Goal: Task Accomplishment & Management: Complete application form

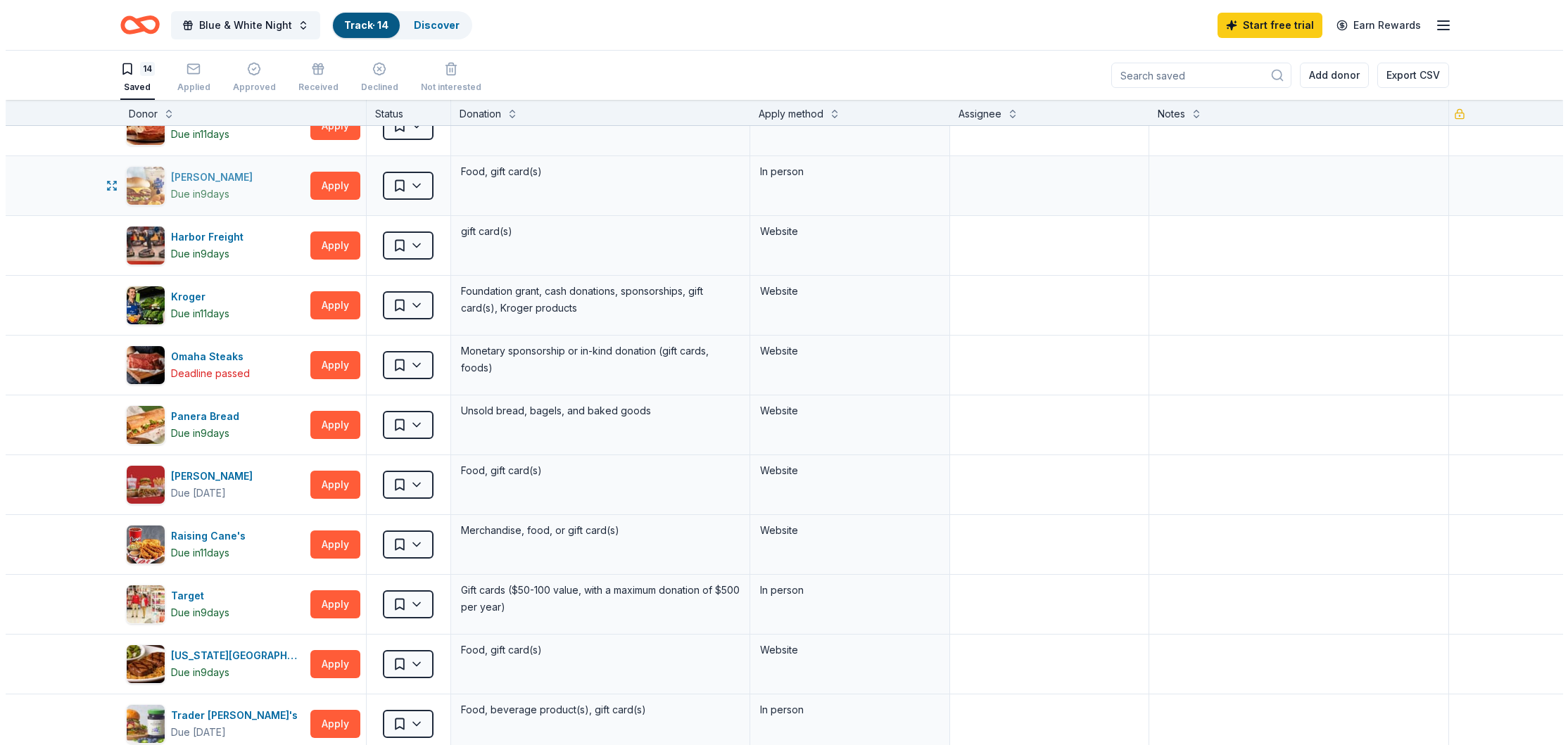
scroll to position [140, 0]
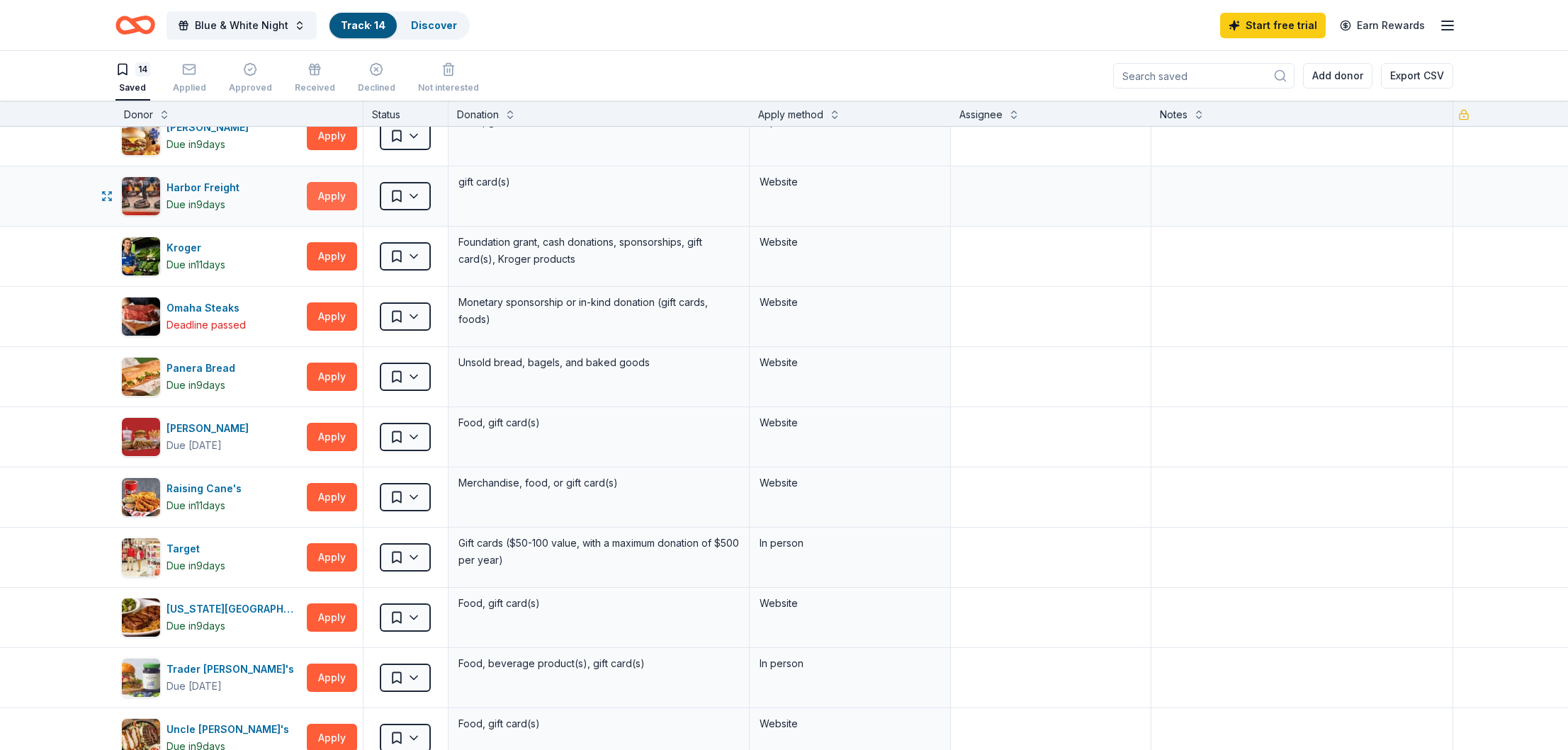
click at [328, 190] on button "Apply" at bounding box center [332, 196] width 51 height 29
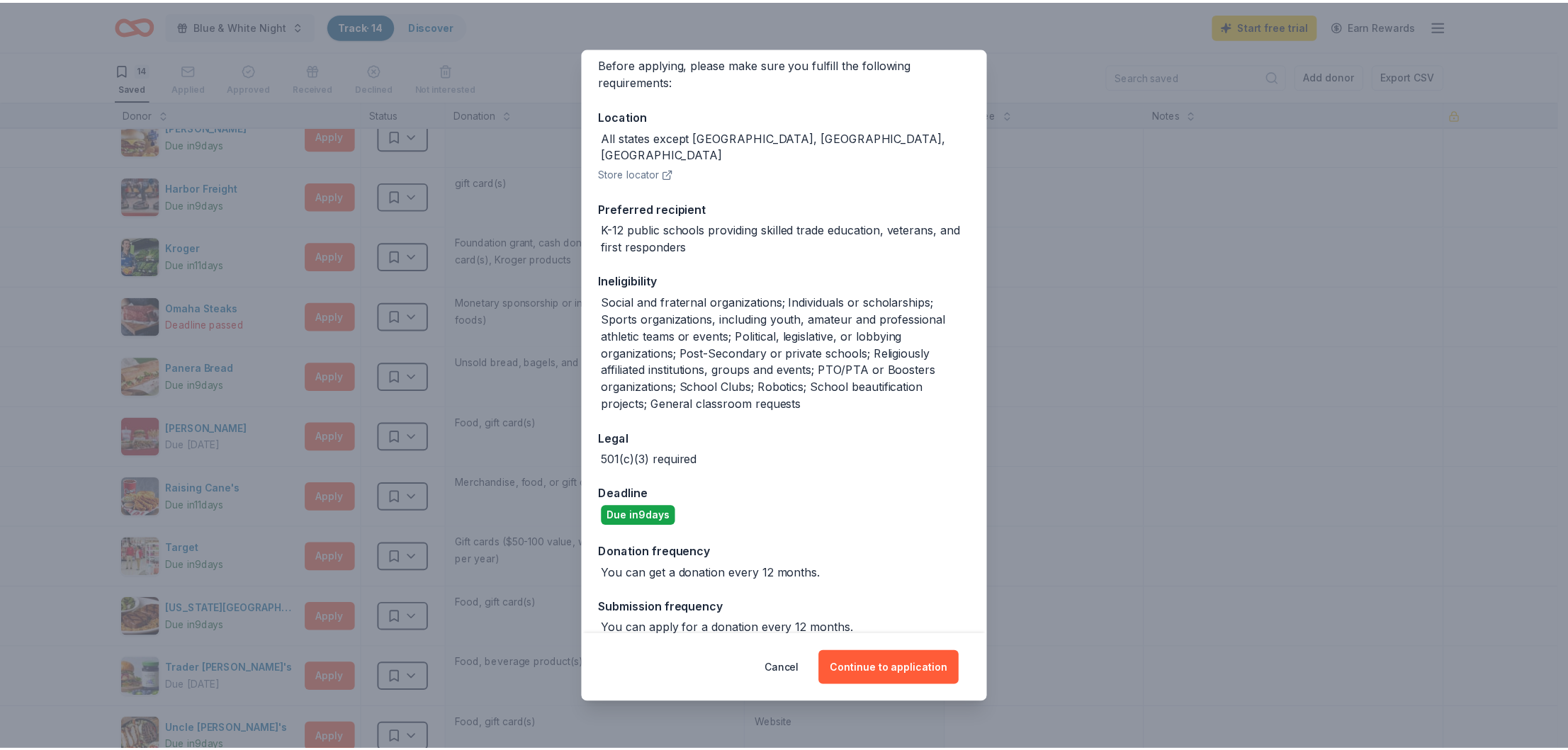
scroll to position [114, 0]
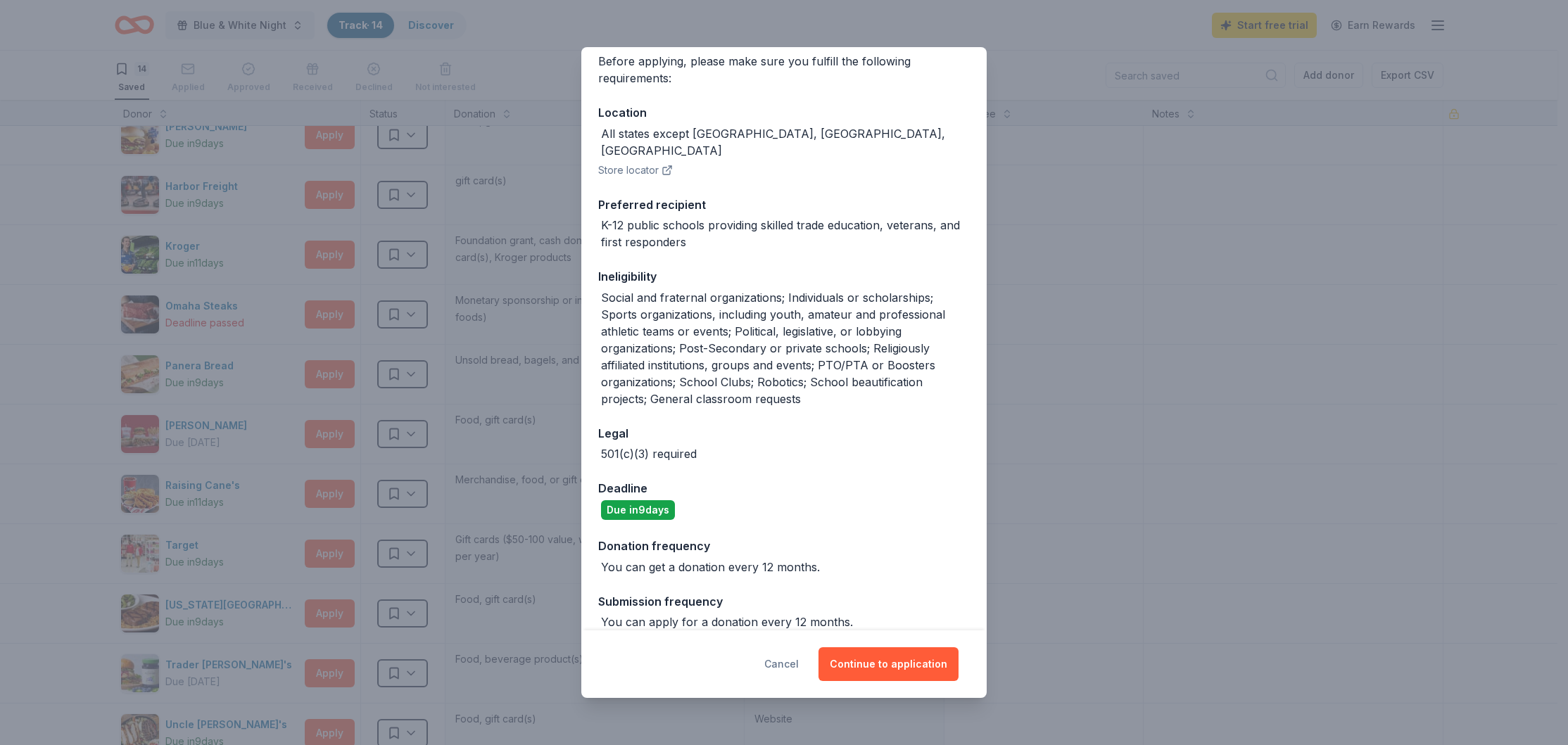
click at [790, 661] on button "Cancel" at bounding box center [781, 664] width 34 height 33
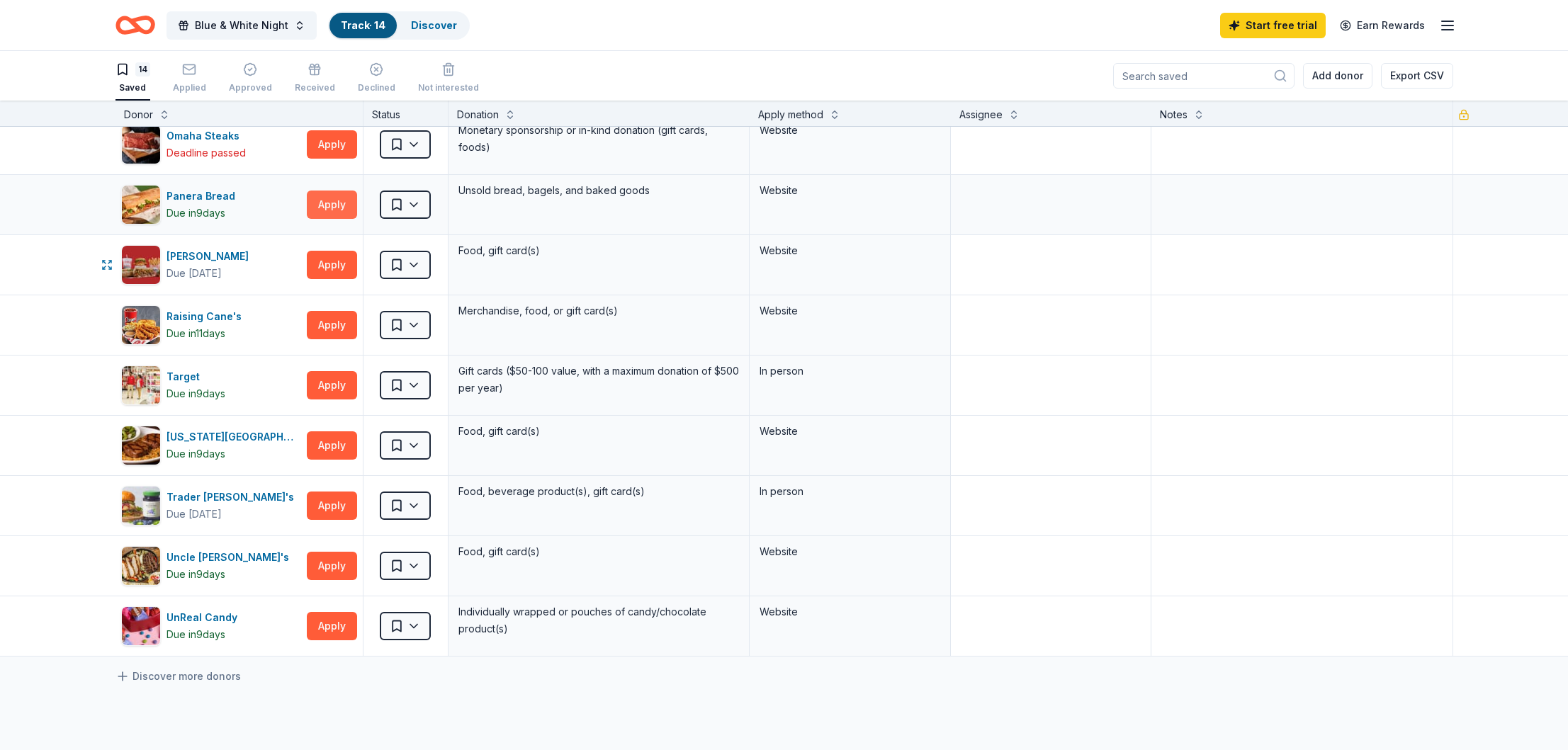
scroll to position [382, 0]
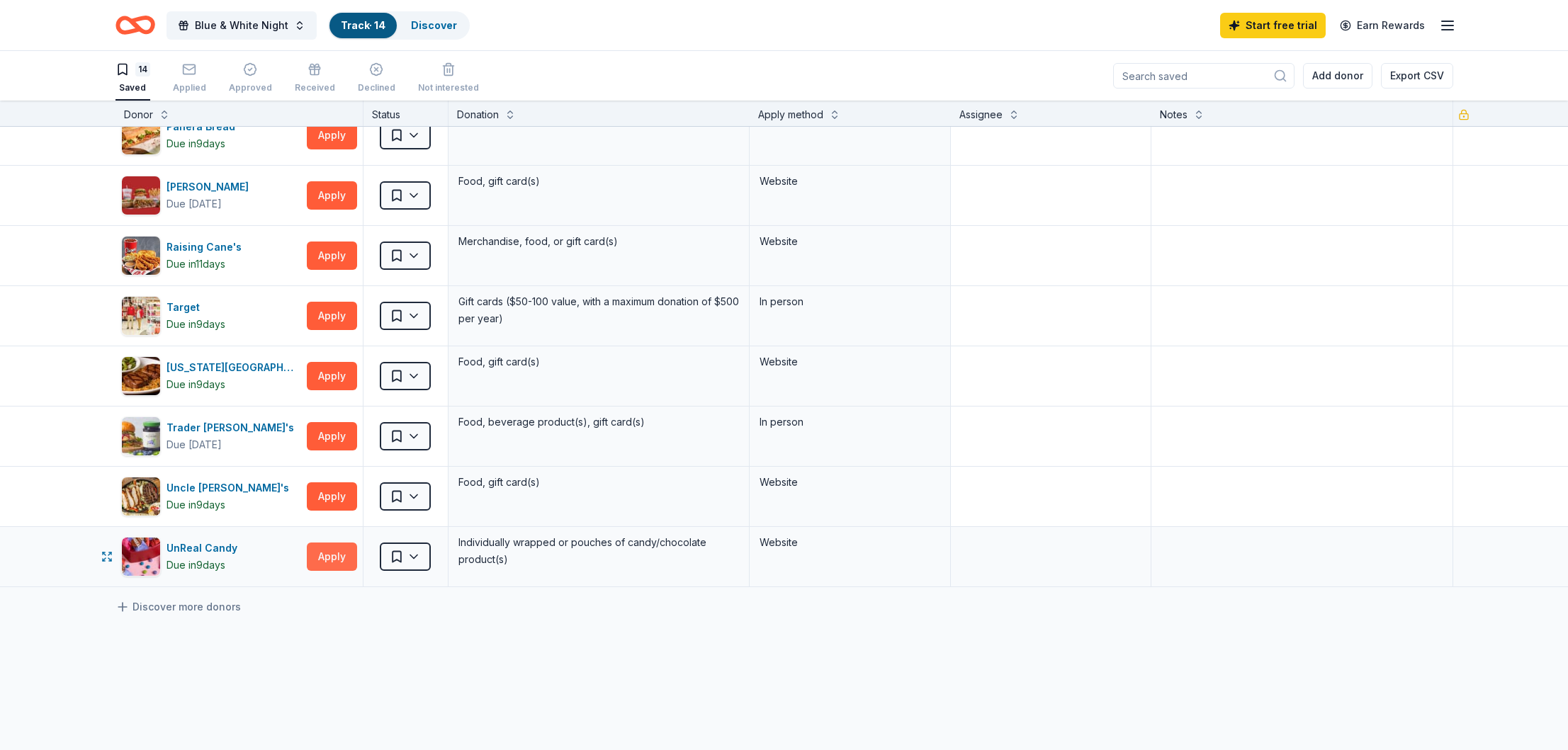
click at [322, 558] on button "Apply" at bounding box center [332, 557] width 51 height 29
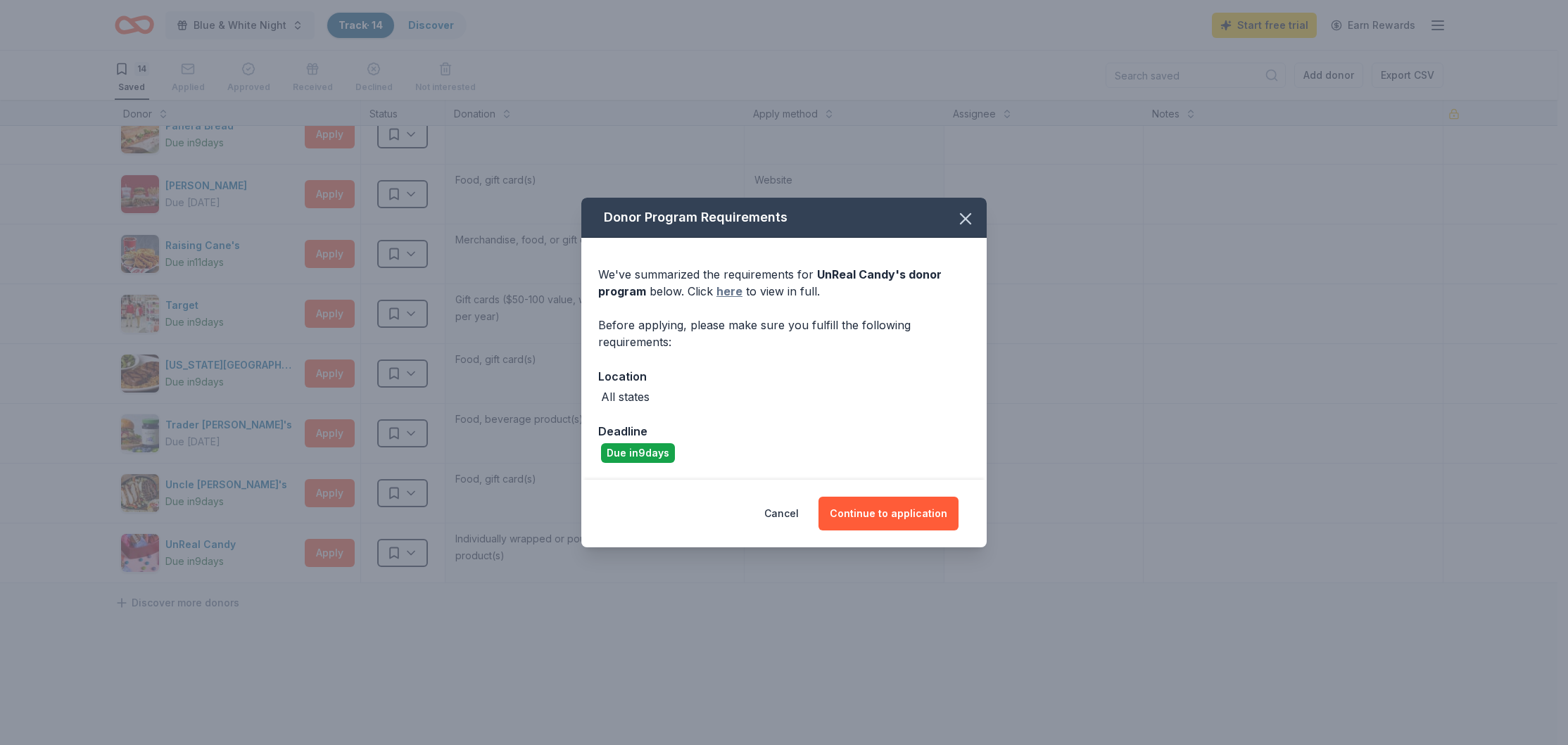
click at [726, 287] on link "here" at bounding box center [729, 291] width 26 height 17
click at [967, 215] on icon "button" at bounding box center [965, 218] width 20 height 20
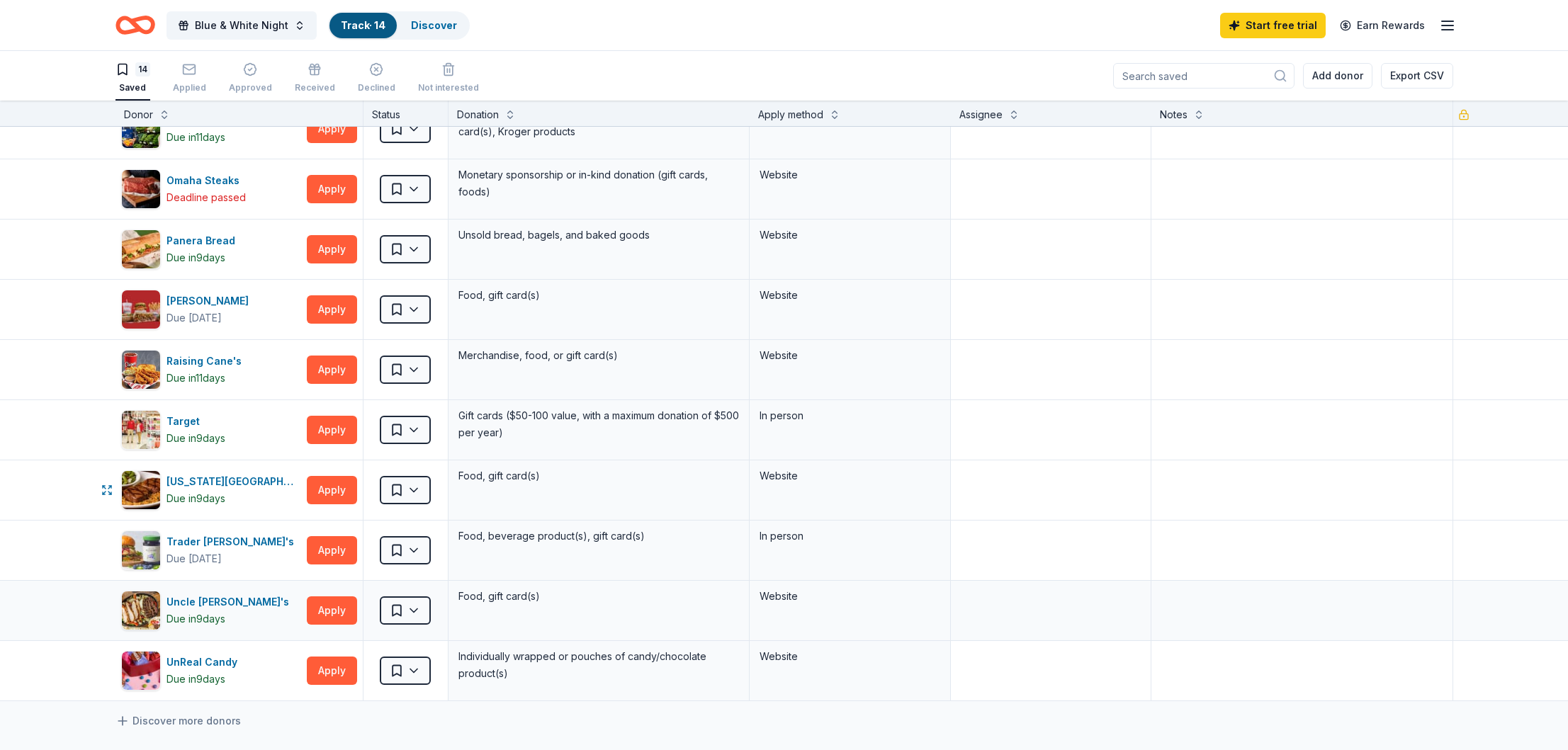
scroll to position [187, 0]
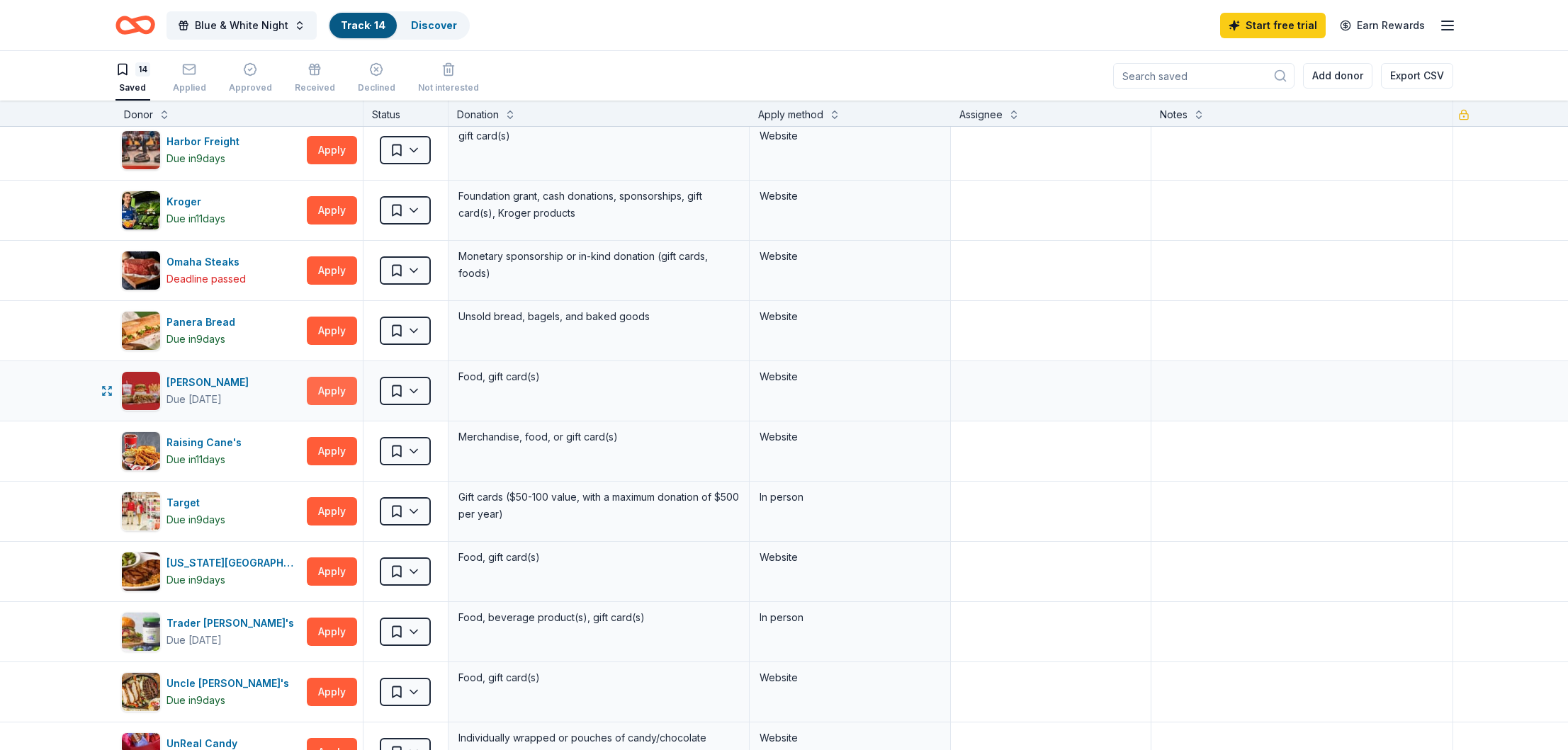
click at [322, 393] on button "Apply" at bounding box center [332, 390] width 51 height 29
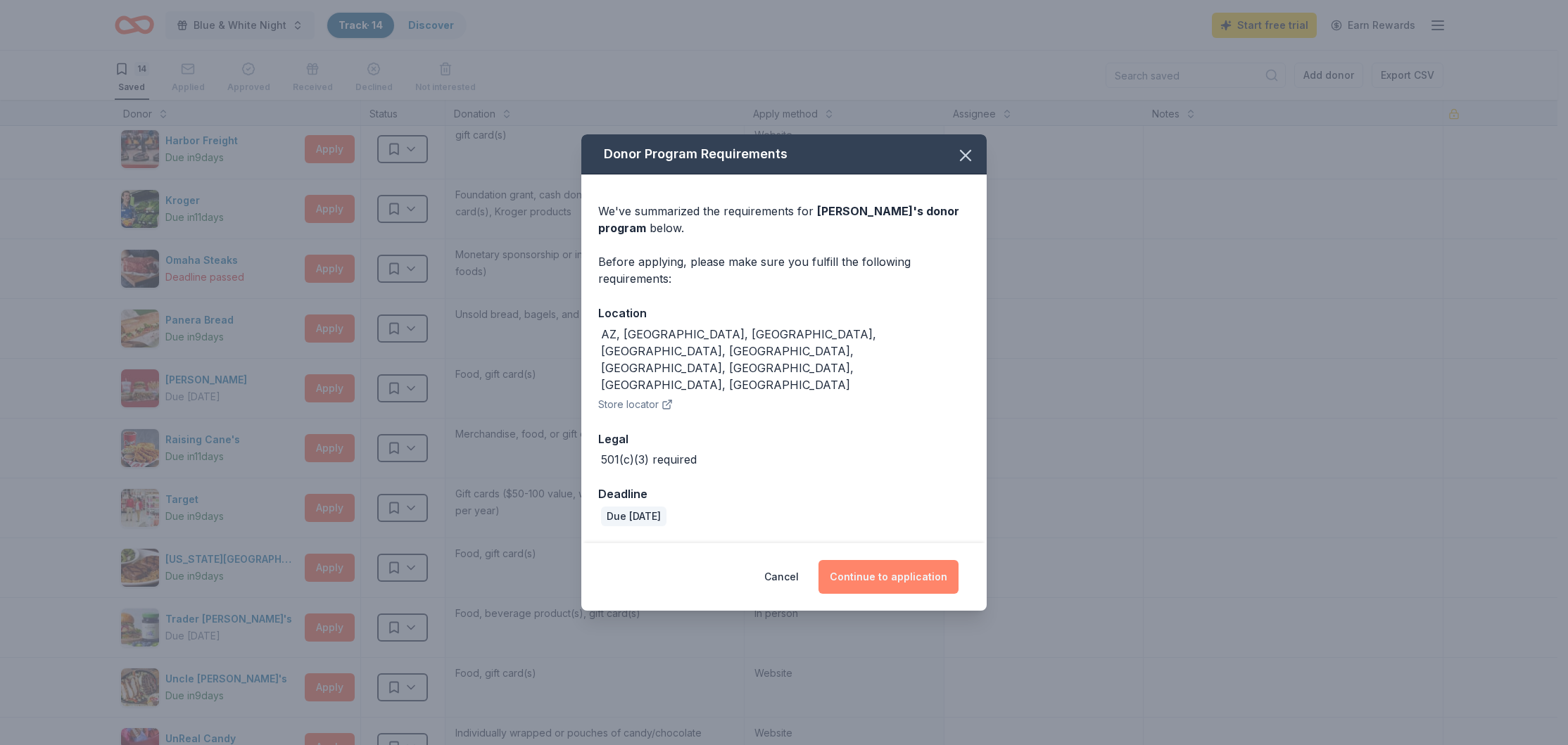
click at [879, 560] on button "Continue to application" at bounding box center [888, 577] width 140 height 33
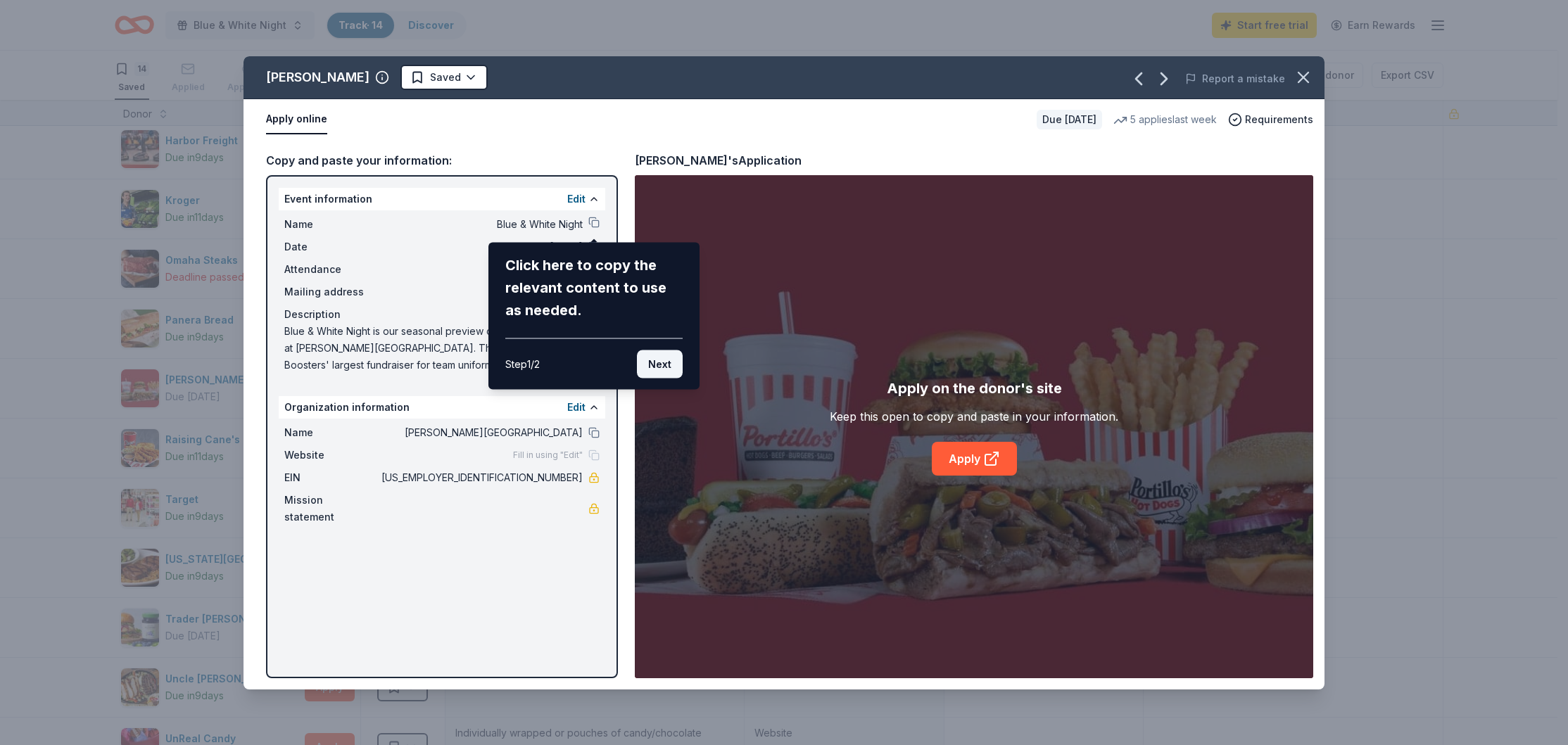
click at [666, 363] on button "Next" at bounding box center [660, 364] width 46 height 28
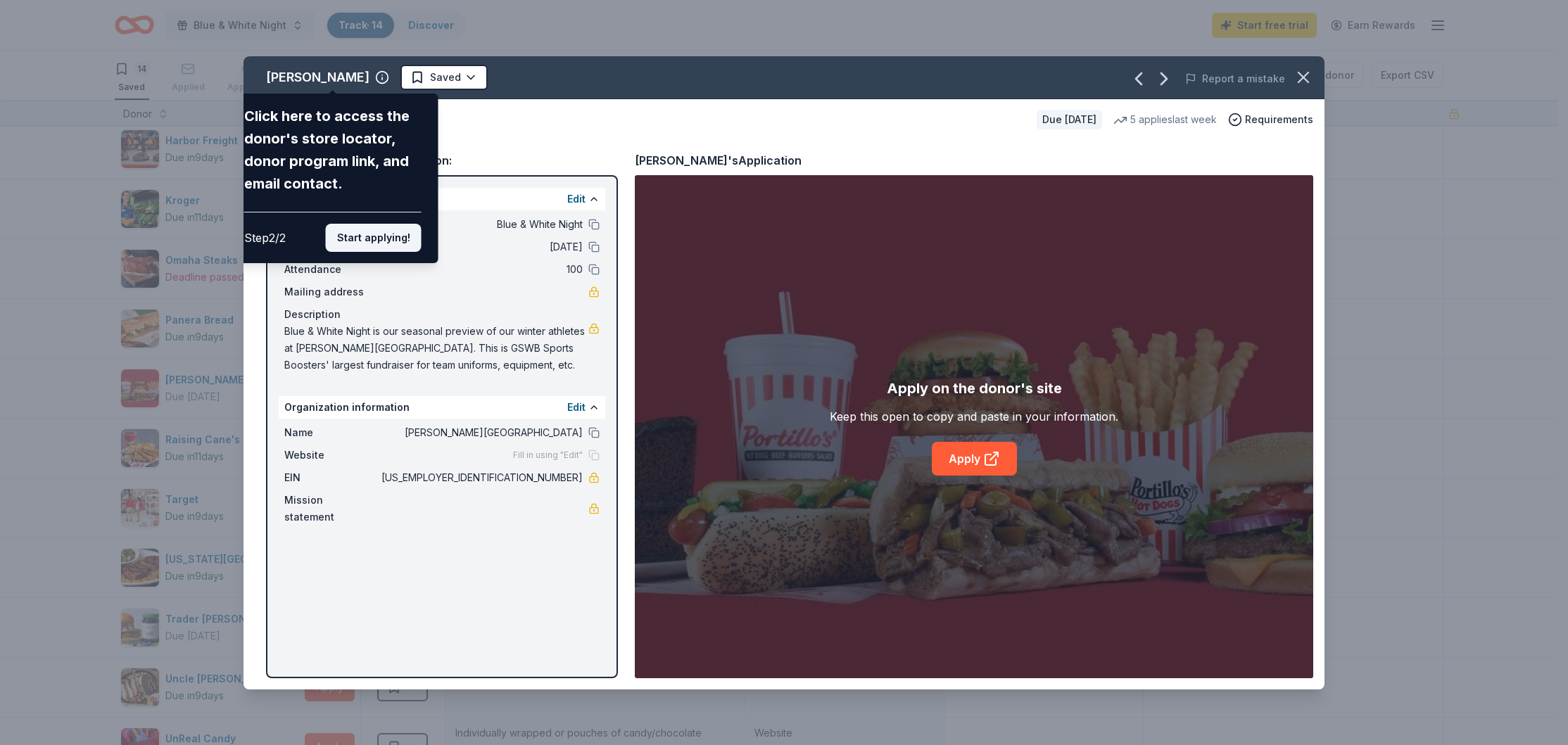
click at [369, 237] on button "Start applying!" at bounding box center [373, 237] width 95 height 28
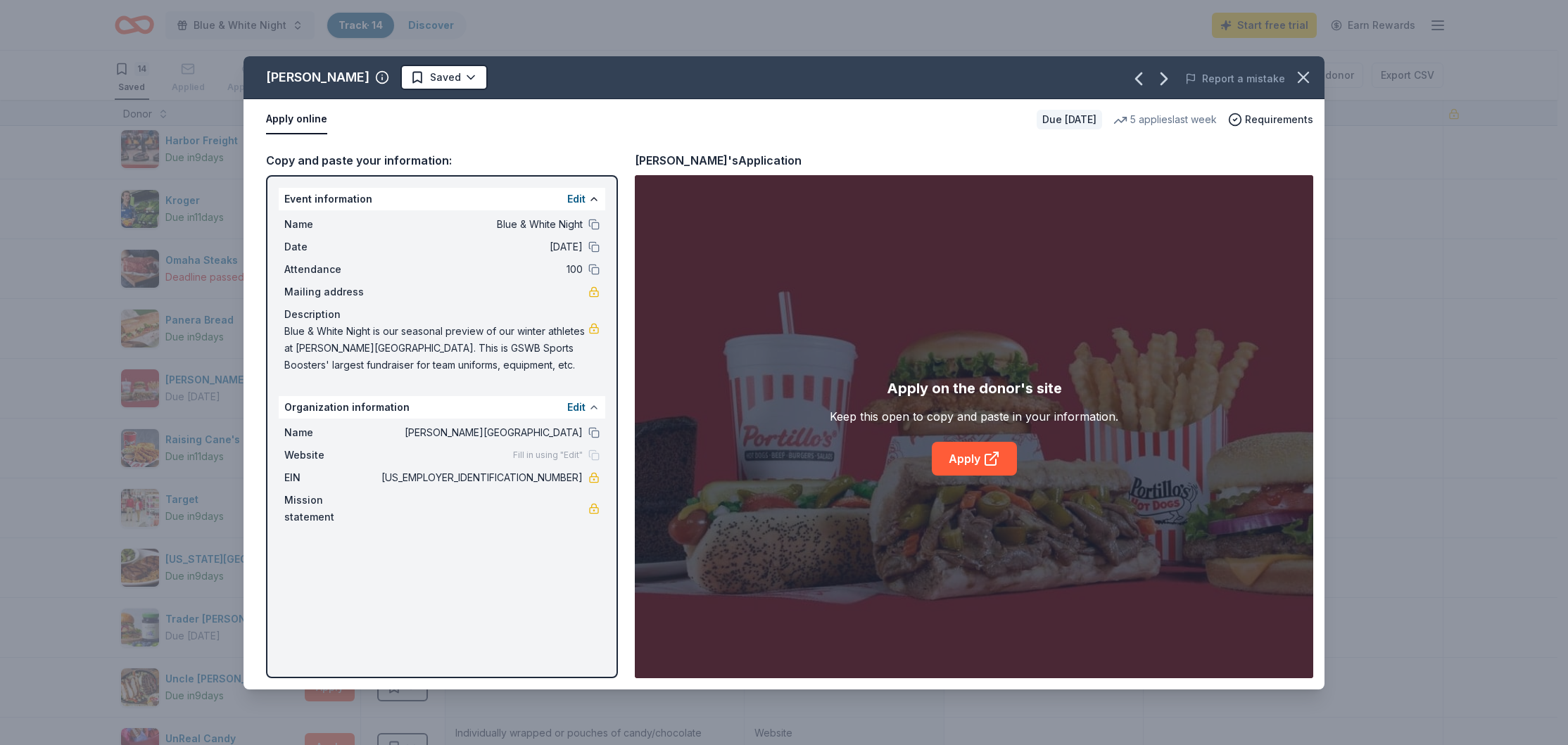
click at [592, 410] on button at bounding box center [593, 407] width 11 height 11
click at [545, 457] on span "Fill in using "Edit"" at bounding box center [548, 455] width 70 height 11
click at [595, 456] on div "Fill in using "Edit"" at bounding box center [556, 455] width 87 height 11
click at [968, 461] on link "Apply" at bounding box center [974, 458] width 85 height 33
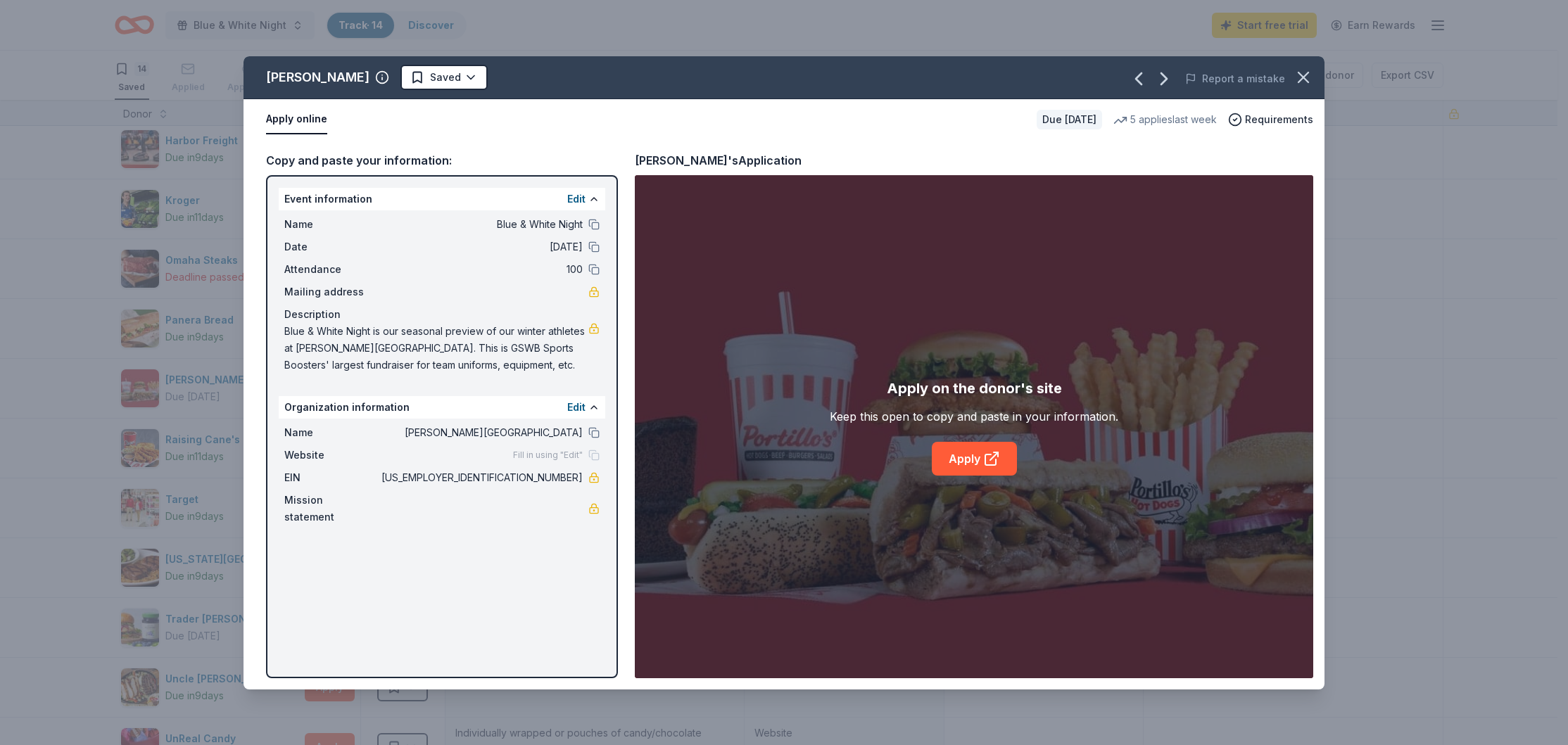
click at [320, 345] on span "Blue & White Night is our seasonal preview of our winter athletes at [PERSON_NA…" at bounding box center [437, 348] width 304 height 51
drag, startPoint x: 284, startPoint y: 329, endPoint x: 482, endPoint y: 350, distance: 199.1
click at [482, 350] on span "Blue & White Night is our seasonal preview of our winter athletes at [PERSON_NA…" at bounding box center [437, 348] width 304 height 51
click at [1304, 84] on icon "button" at bounding box center [1303, 77] width 20 height 20
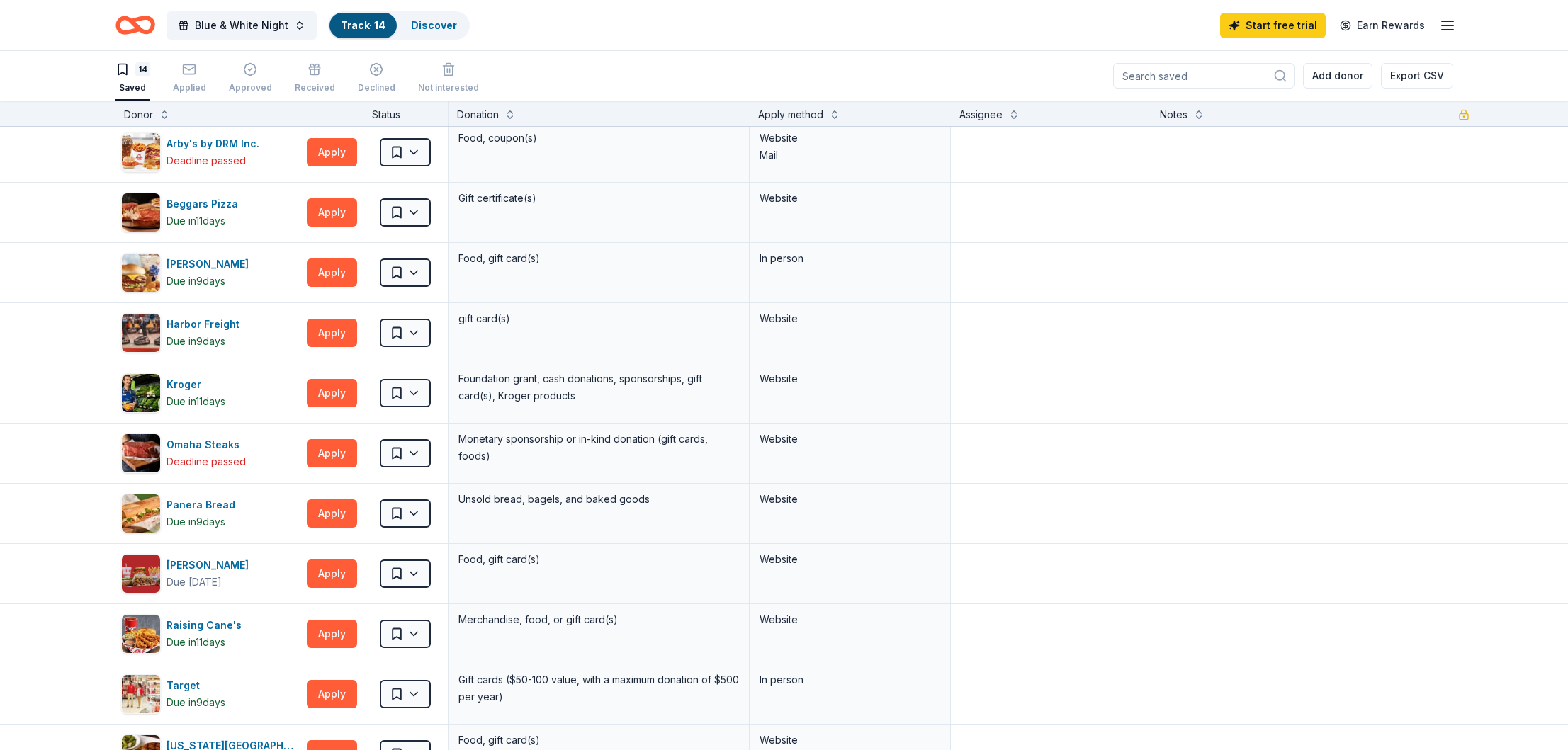
scroll to position [0, 0]
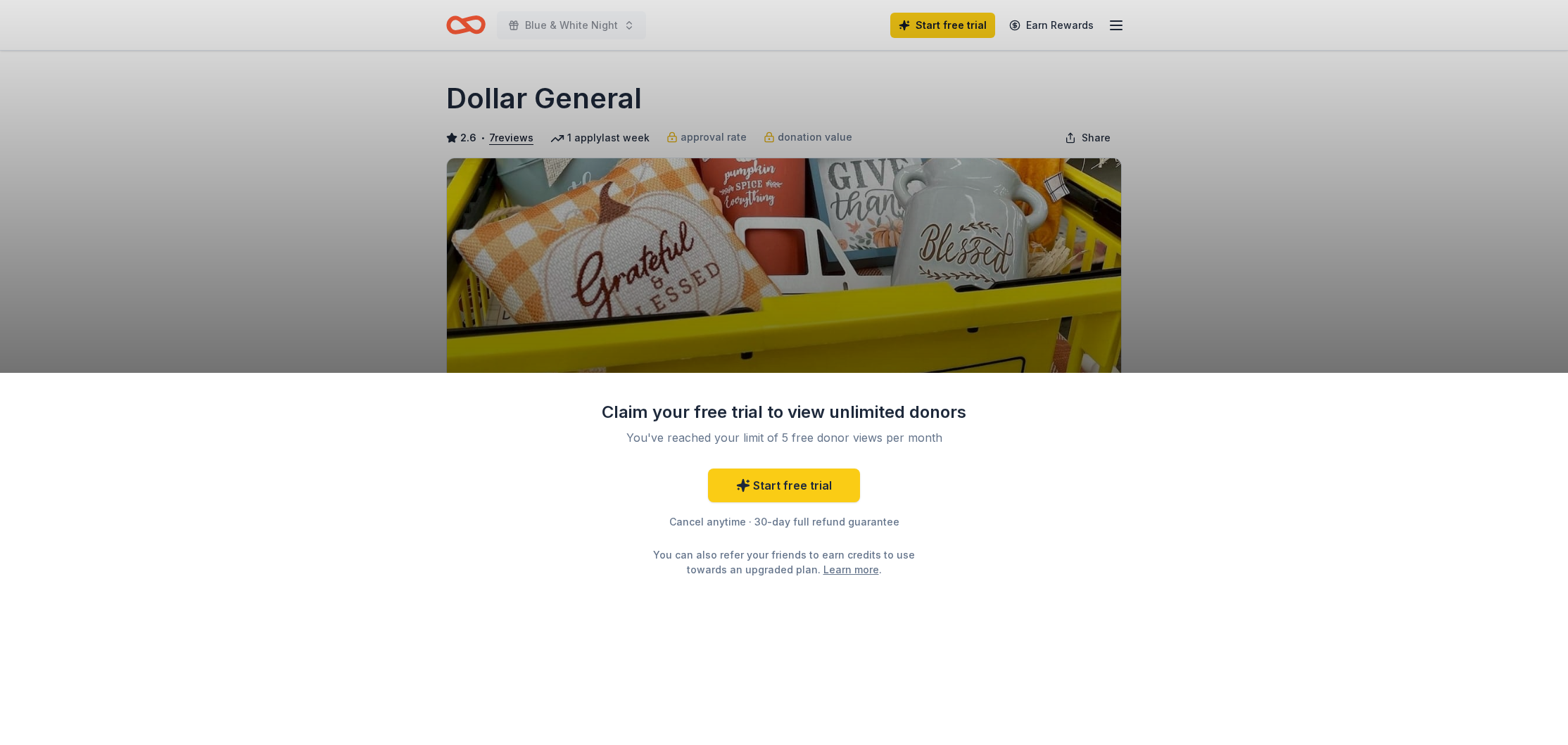
click at [1165, 304] on div "Claim your free trial to view unlimited donors You've reached your limit of 5 f…" at bounding box center [784, 372] width 1568 height 745
click at [791, 493] on link "Start free trial" at bounding box center [784, 485] width 152 height 33
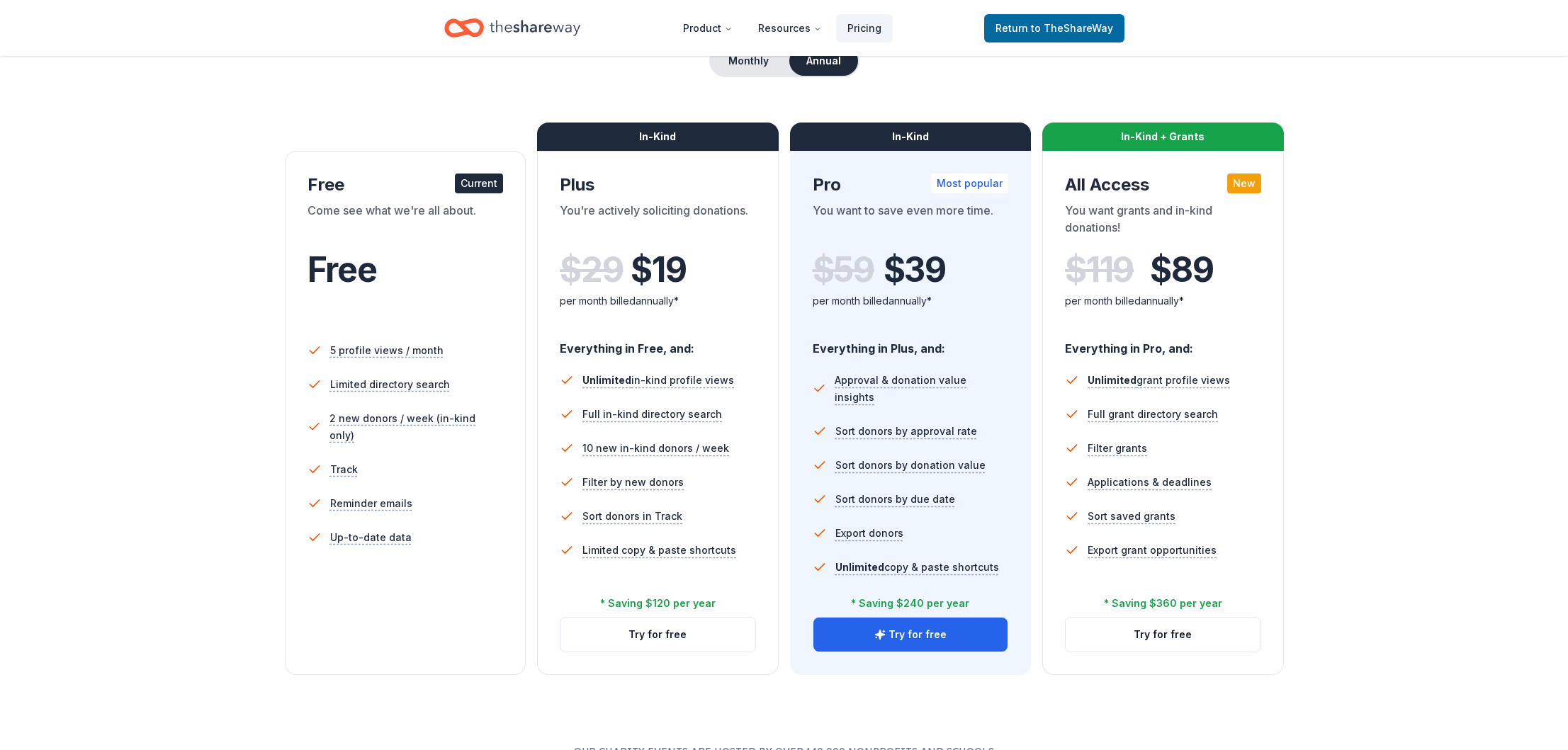
scroll to position [168, 0]
